Goal: Obtain resource: Download file/media

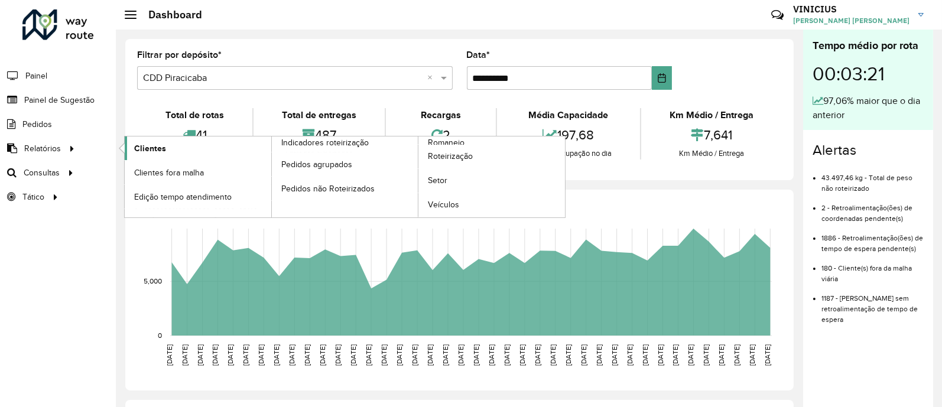
click at [206, 154] on link "Clientes" at bounding box center [198, 148] width 147 height 24
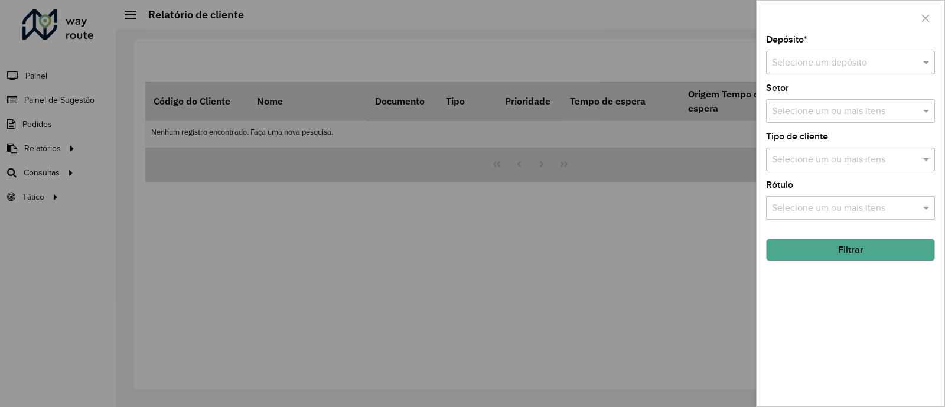
click at [867, 60] on input "text" at bounding box center [839, 63] width 134 height 14
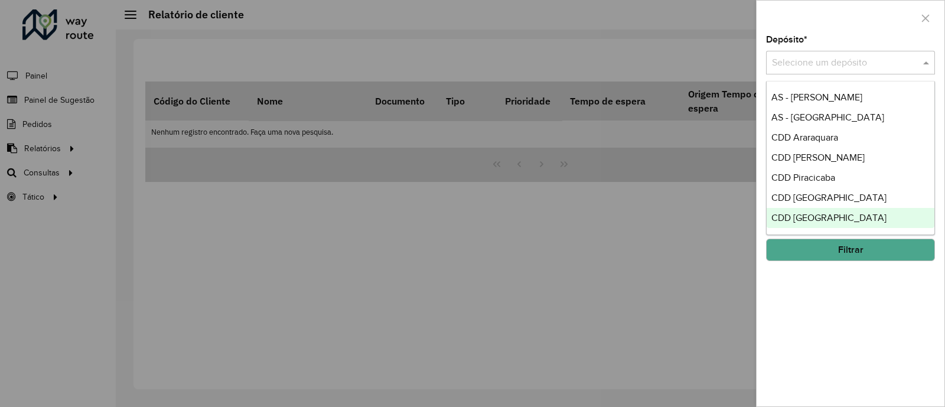
click at [848, 220] on div "CDD [GEOGRAPHIC_DATA]" at bounding box center [851, 218] width 168 height 20
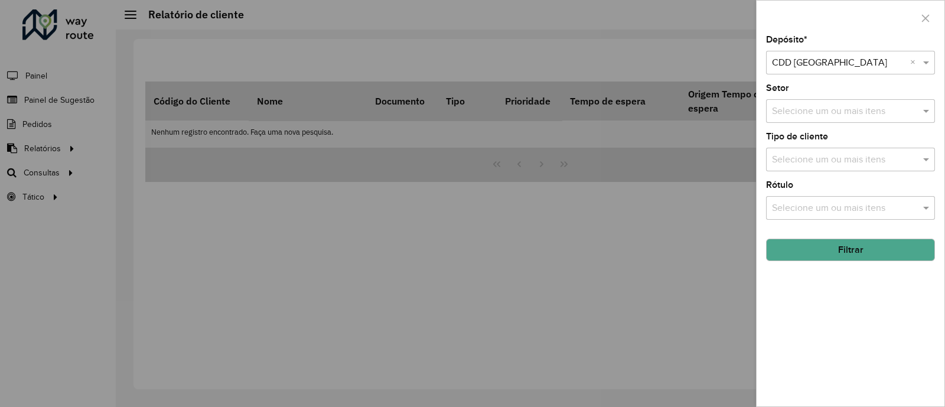
click at [829, 248] on button "Filtrar" at bounding box center [850, 250] width 169 height 22
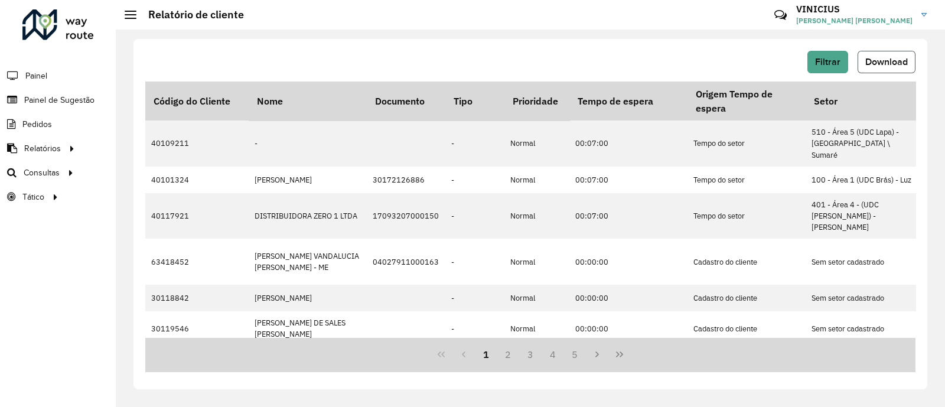
click at [878, 65] on span "Download" at bounding box center [887, 62] width 43 height 10
